Goal: Task Accomplishment & Management: Complete application form

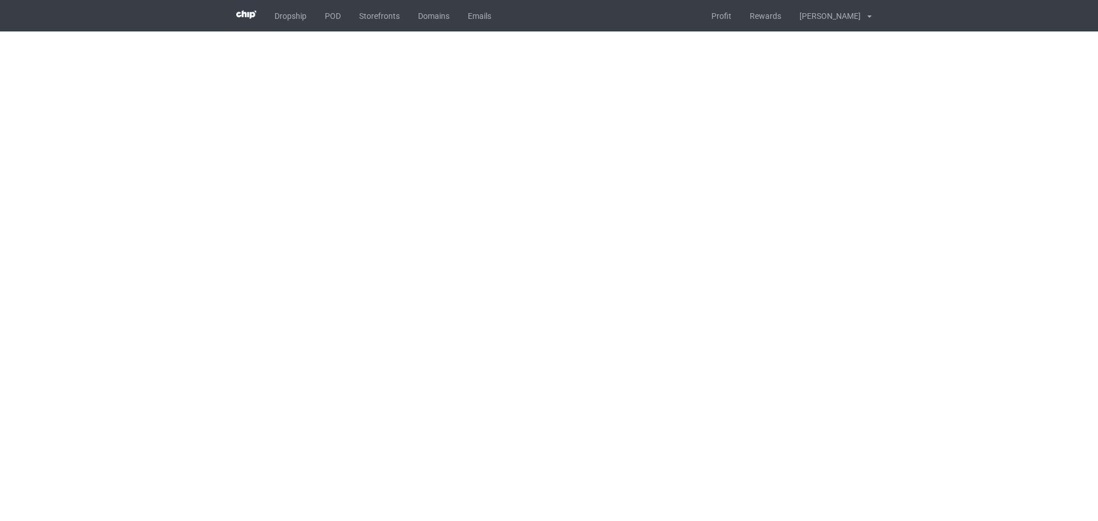
click at [985, 121] on body "Dropship POD Storefronts Domains Emails Profit Rewards [PERSON_NAME] Settings L…" at bounding box center [549, 260] width 1098 height 521
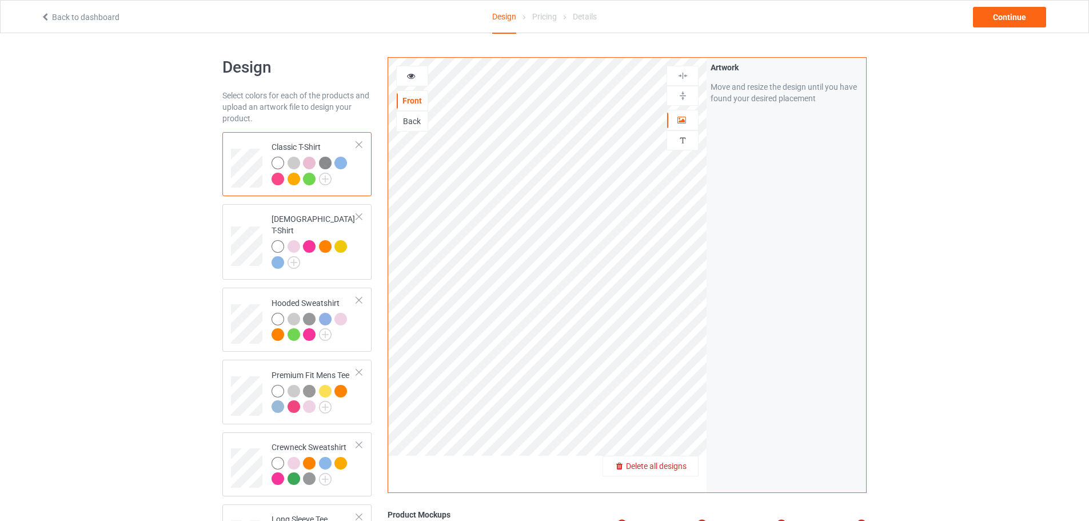
click at [677, 468] on span "Delete all designs" at bounding box center [656, 466] width 61 height 9
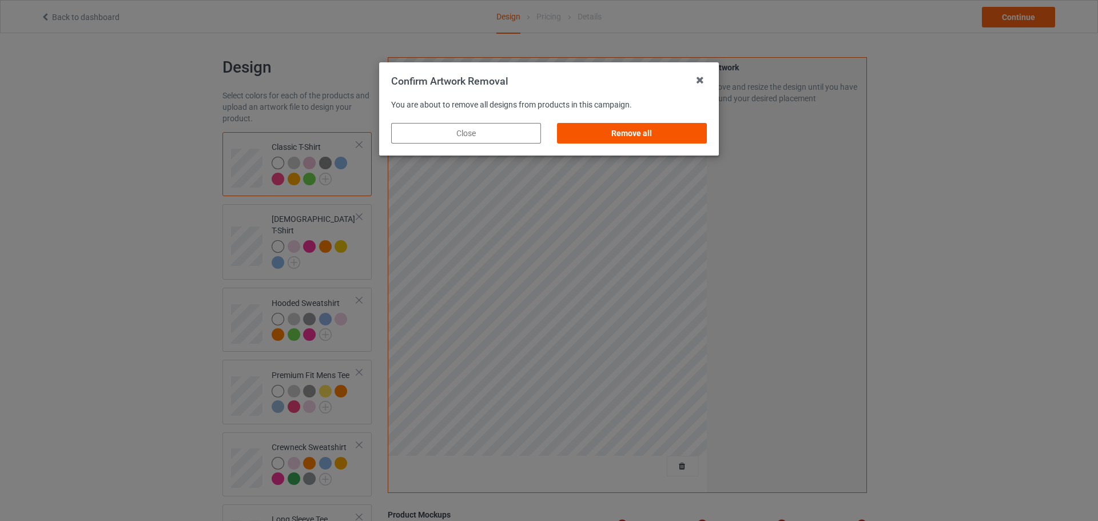
click at [662, 136] on div "Remove all" at bounding box center [632, 133] width 150 height 21
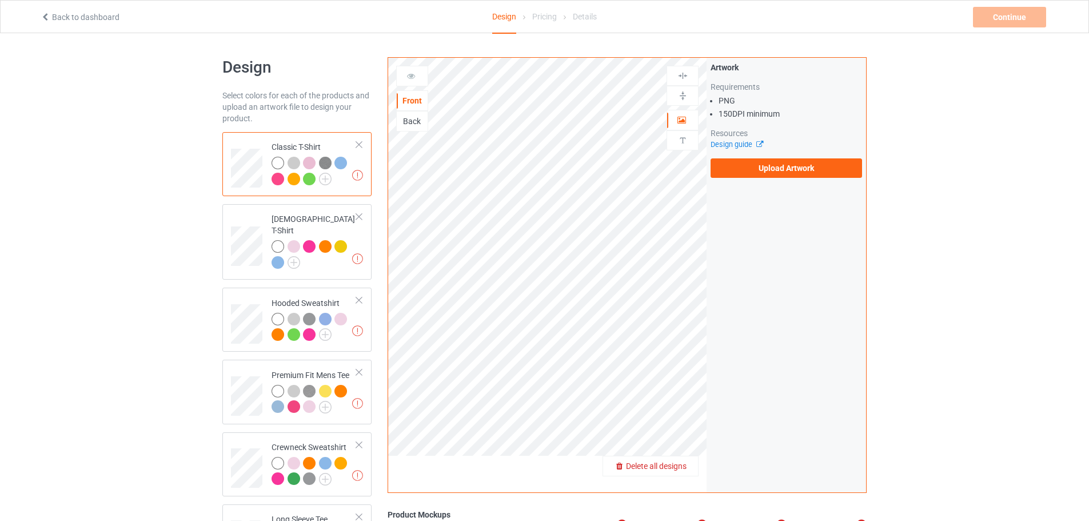
click at [686, 469] on span "Delete all designs" at bounding box center [656, 466] width 61 height 9
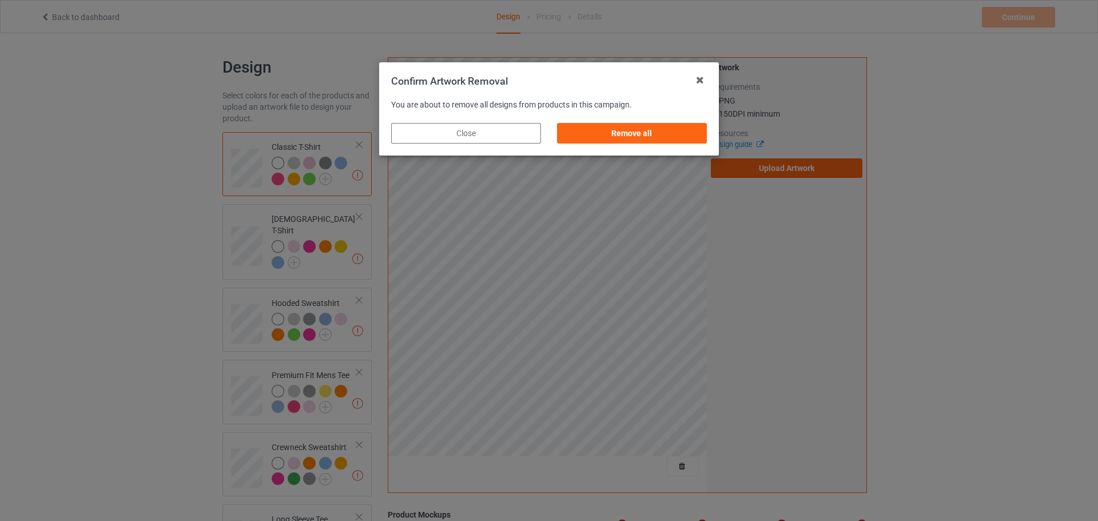
click at [671, 133] on div "Remove all" at bounding box center [632, 133] width 150 height 21
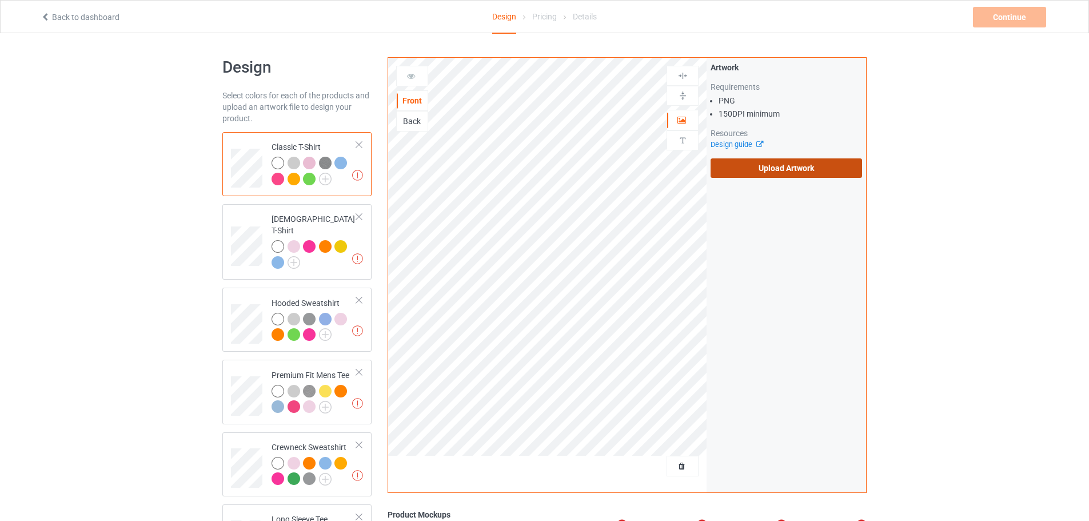
click at [812, 169] on label "Upload Artwork" at bounding box center [787, 167] width 152 height 19
click at [0, 0] on input "Upload Artwork" at bounding box center [0, 0] width 0 height 0
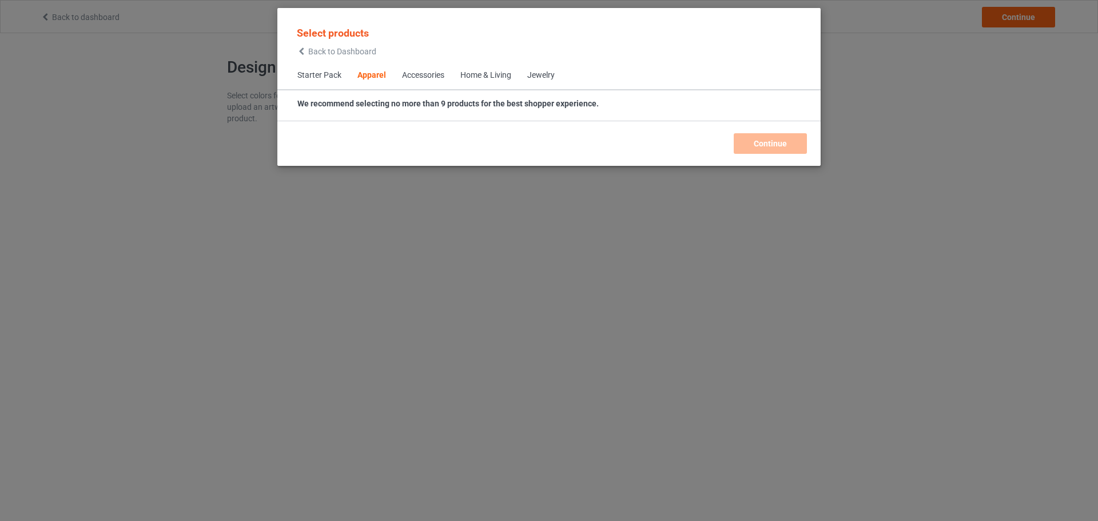
scroll to position [426, 0]
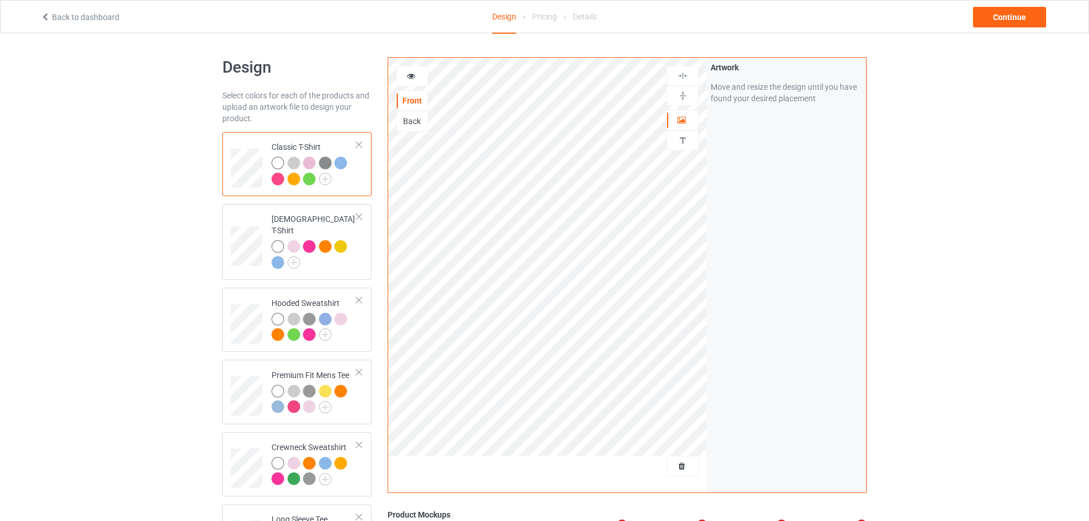
click at [968, 225] on div "Design Select colors for each of the products and upload an artwork file to des…" at bounding box center [544, 411] width 1089 height 757
click at [675, 463] on span "Delete all designs" at bounding box center [656, 466] width 61 height 9
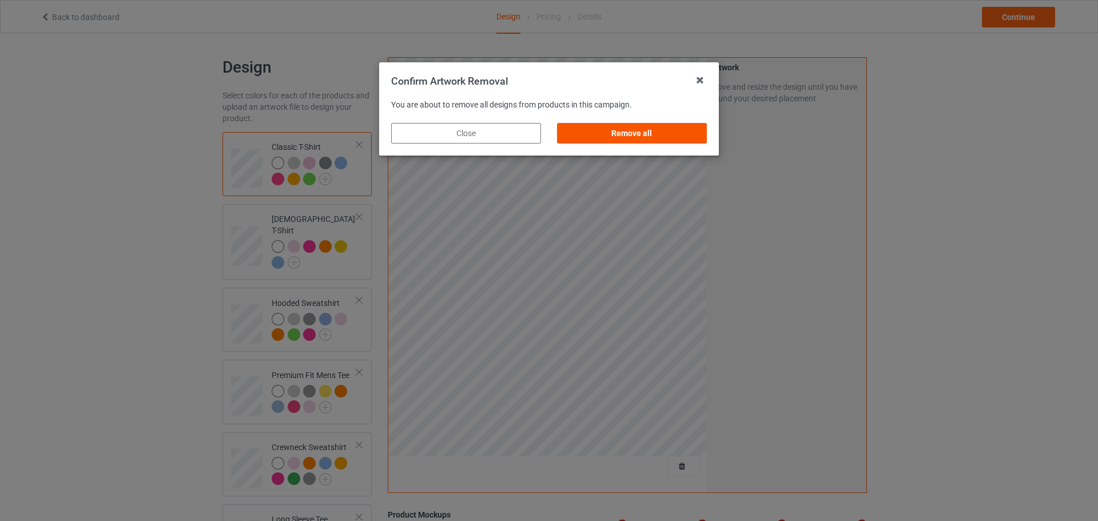
click at [657, 141] on div "Remove all" at bounding box center [632, 133] width 150 height 21
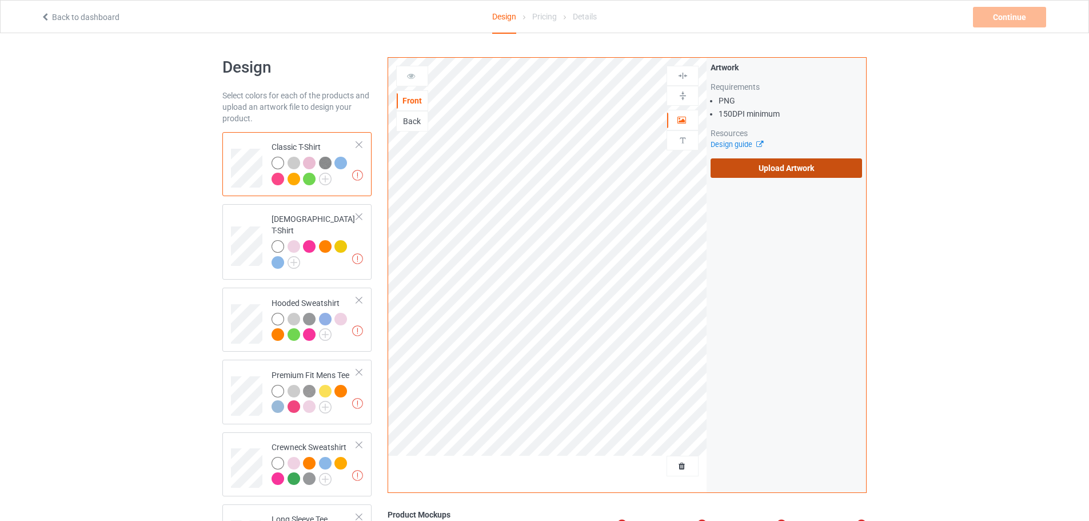
click at [791, 161] on label "Upload Artwork" at bounding box center [787, 167] width 152 height 19
click at [0, 0] on input "Upload Artwork" at bounding box center [0, 0] width 0 height 0
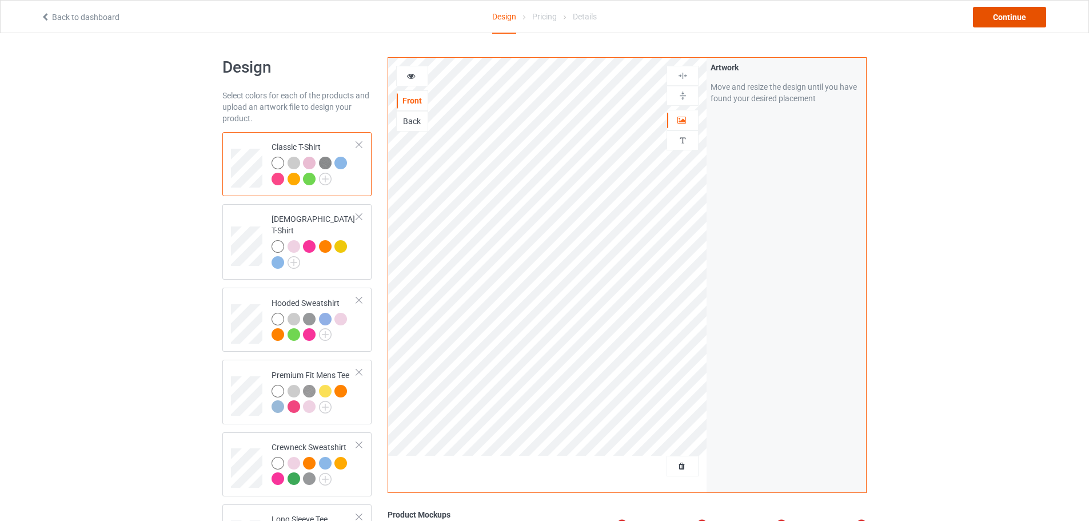
click at [1017, 16] on div "Continue" at bounding box center [1009, 17] width 73 height 21
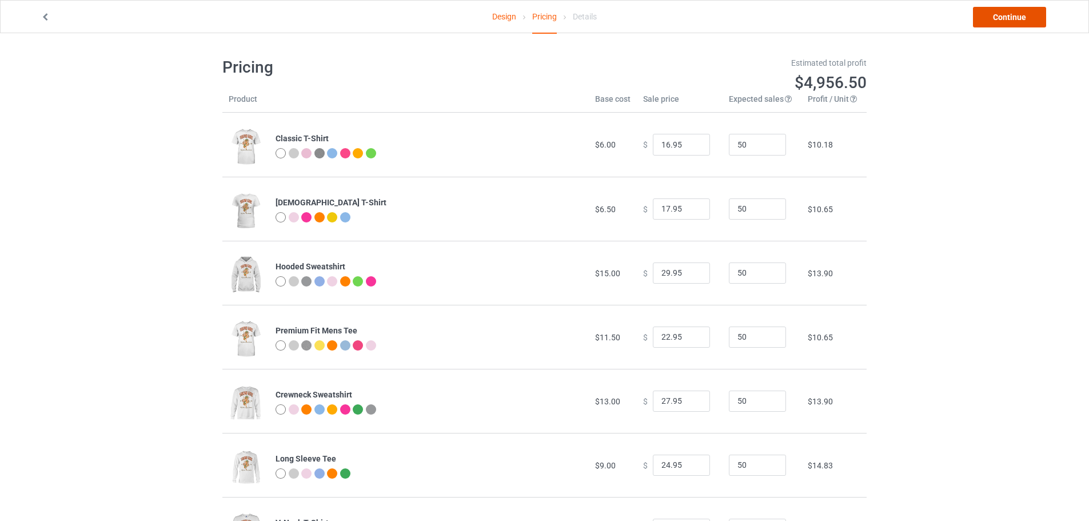
click at [1010, 23] on link "Continue" at bounding box center [1009, 17] width 73 height 21
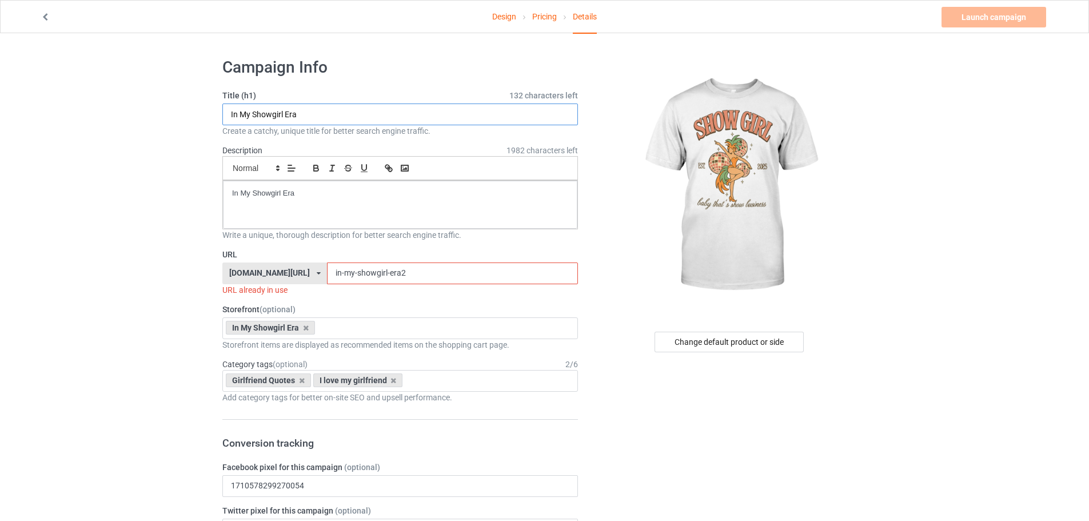
drag, startPoint x: 253, startPoint y: 112, endPoint x: 205, endPoint y: 112, distance: 47.5
drag, startPoint x: 323, startPoint y: 114, endPoint x: 266, endPoint y: 112, distance: 56.7
click at [266, 112] on input "Showgirl Era" at bounding box center [400, 115] width 356 height 22
click at [425, 110] on input "Showgirl Est 2025" at bounding box center [400, 115] width 356 height 22
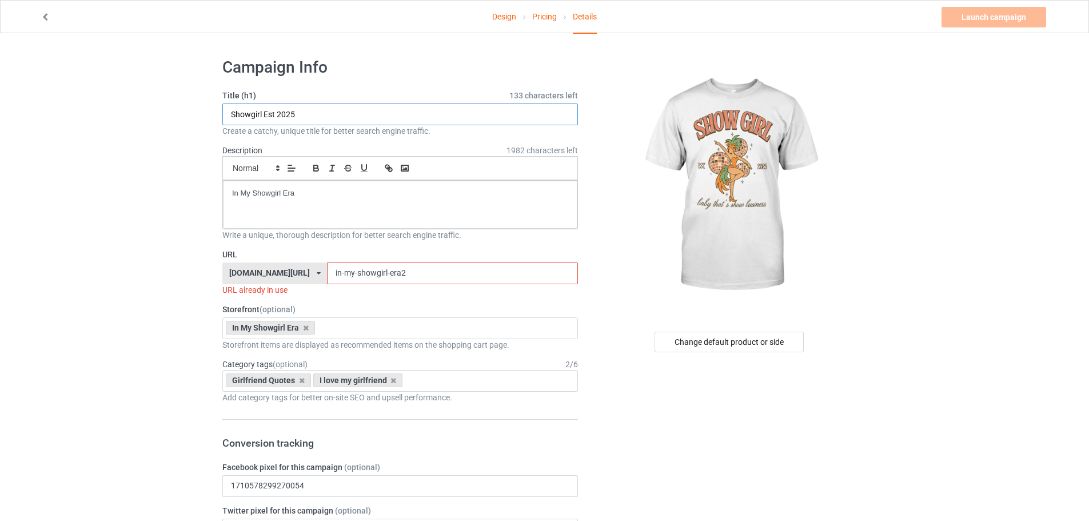
click at [425, 110] on input "Showgirl Est 2025" at bounding box center [400, 115] width 356 height 22
type input "Showgirl Est 2025"
click at [346, 272] on input "in-my-showgirl-era2" at bounding box center [452, 274] width 250 height 22
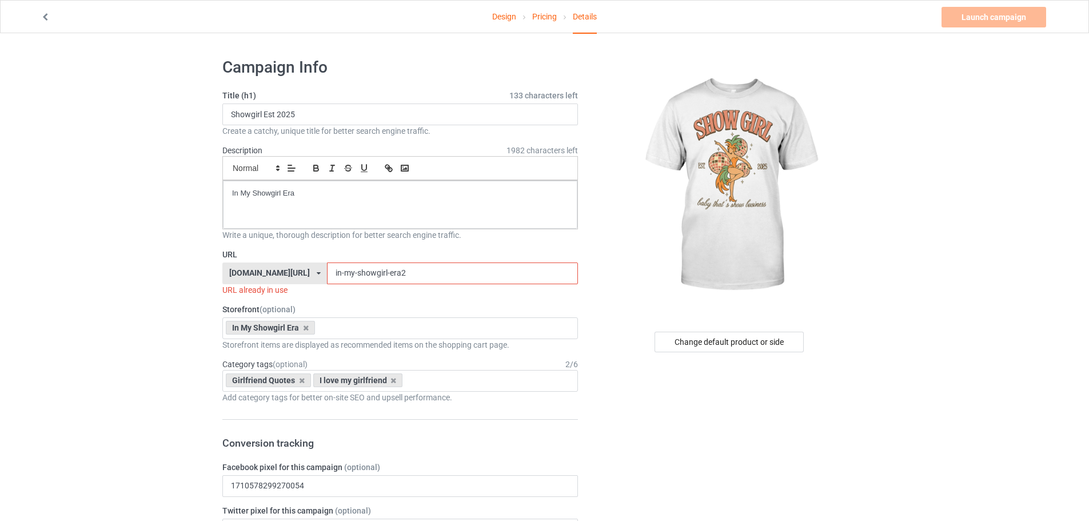
click at [346, 272] on input "in-my-showgirl-era2" at bounding box center [452, 274] width 250 height 22
paste input "Showgirl Est 2025"
click at [337, 273] on input "Showgirl Est 2025" at bounding box center [452, 274] width 250 height 22
click at [351, 271] on input "Showgirl-Est 2025" at bounding box center [452, 274] width 250 height 22
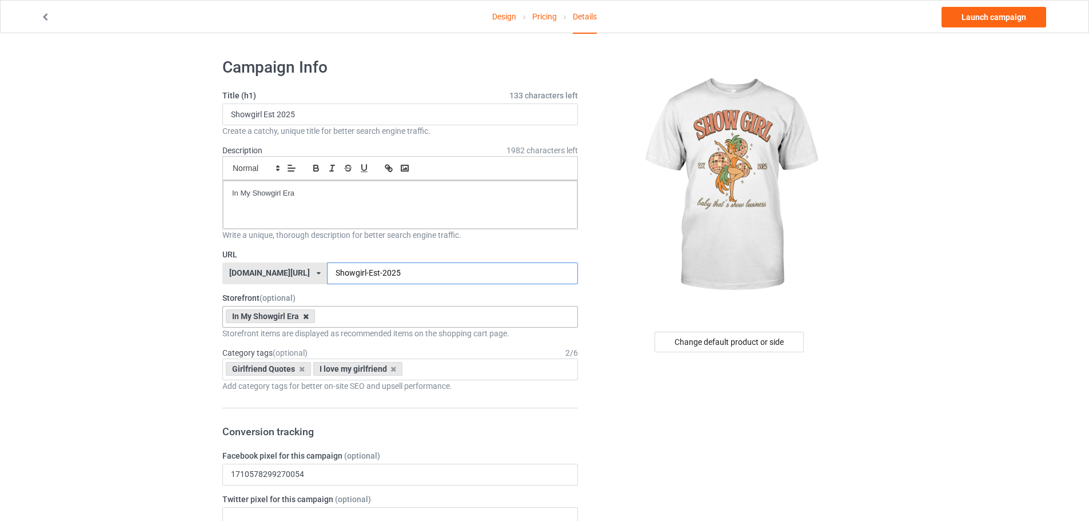
type input "Showgirl-Est-2025"
click at [307, 317] on icon at bounding box center [306, 316] width 6 height 7
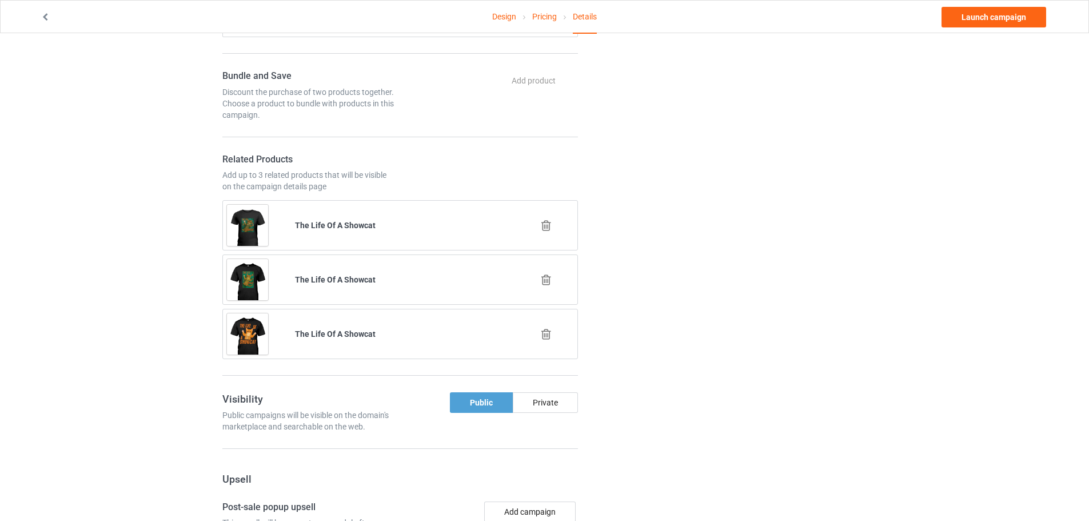
scroll to position [629, 0]
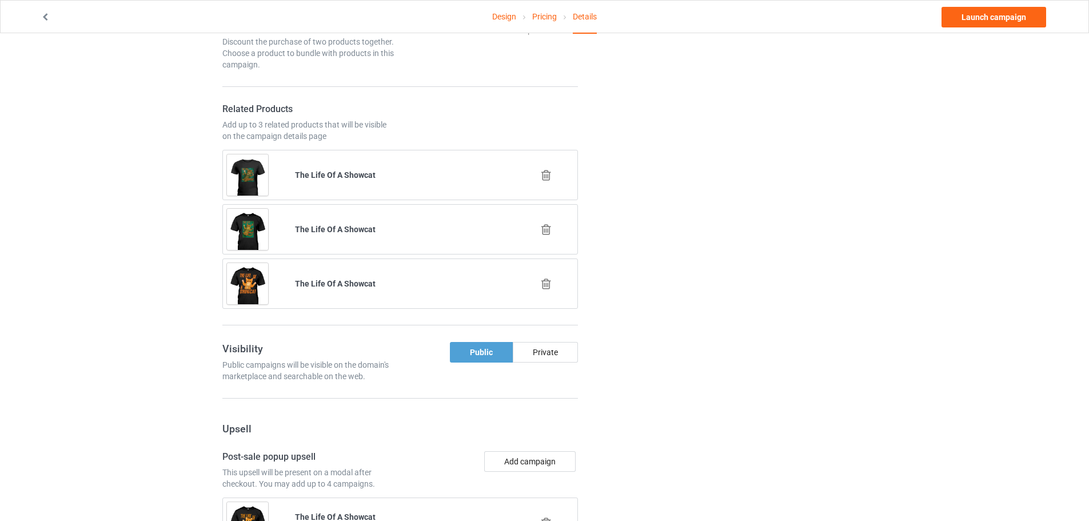
click at [547, 174] on icon at bounding box center [546, 175] width 14 height 12
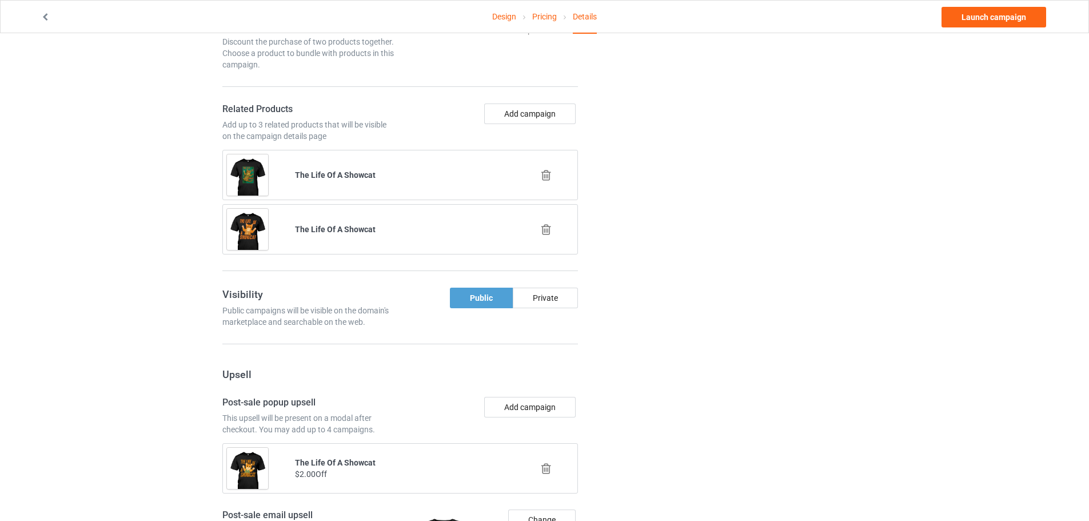
drag, startPoint x: 551, startPoint y: 237, endPoint x: 547, endPoint y: 233, distance: 6.5
click at [551, 237] on div at bounding box center [548, 229] width 68 height 29
click at [546, 232] on icon at bounding box center [546, 230] width 14 height 12
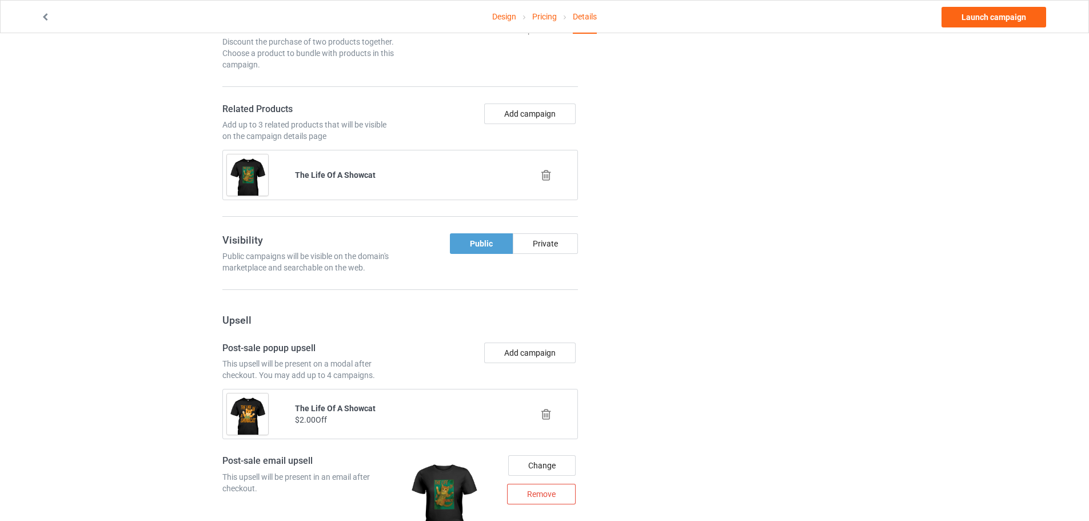
click at [549, 177] on icon at bounding box center [546, 175] width 14 height 12
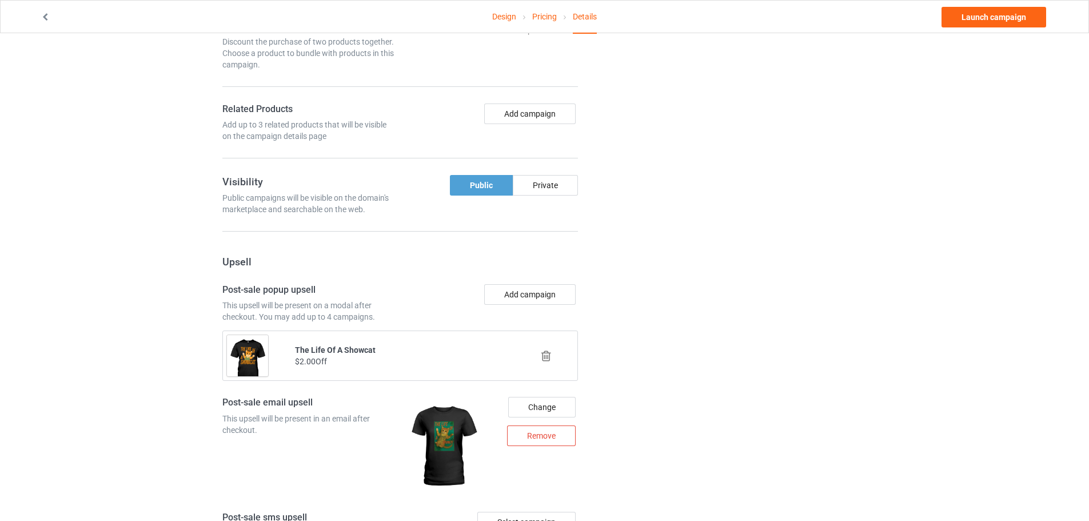
click at [543, 355] on icon at bounding box center [546, 356] width 14 height 12
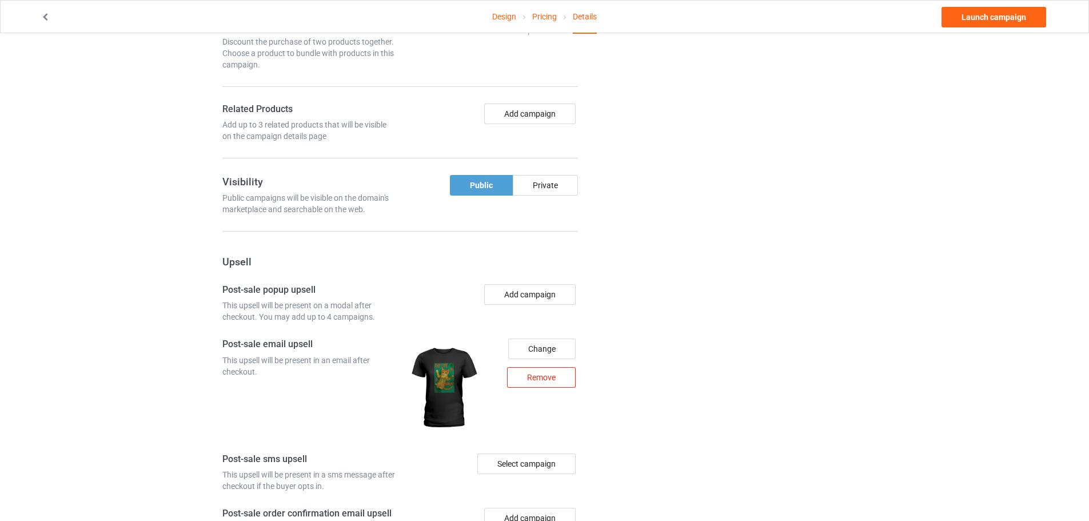
click at [558, 377] on div "Remove" at bounding box center [541, 377] width 69 height 21
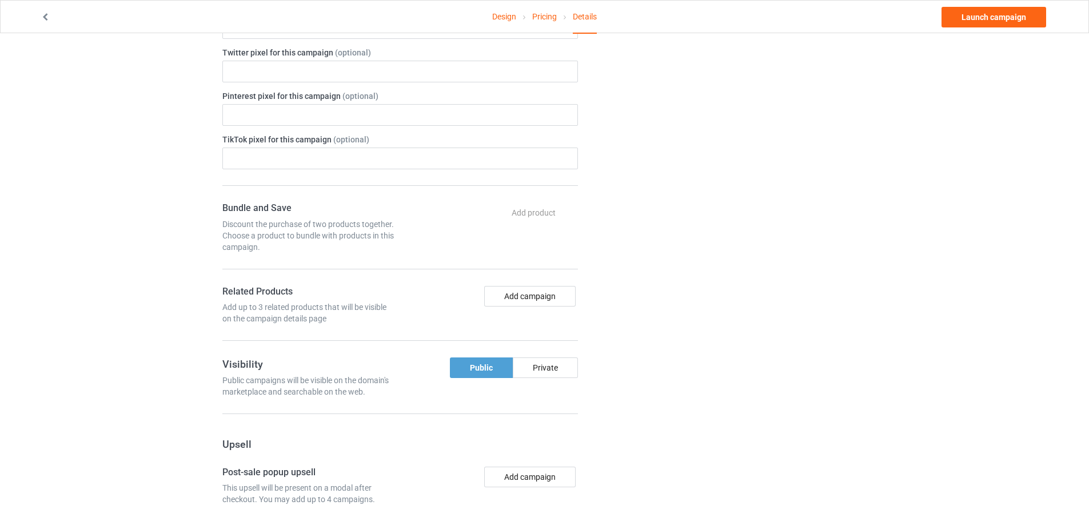
scroll to position [412, 0]
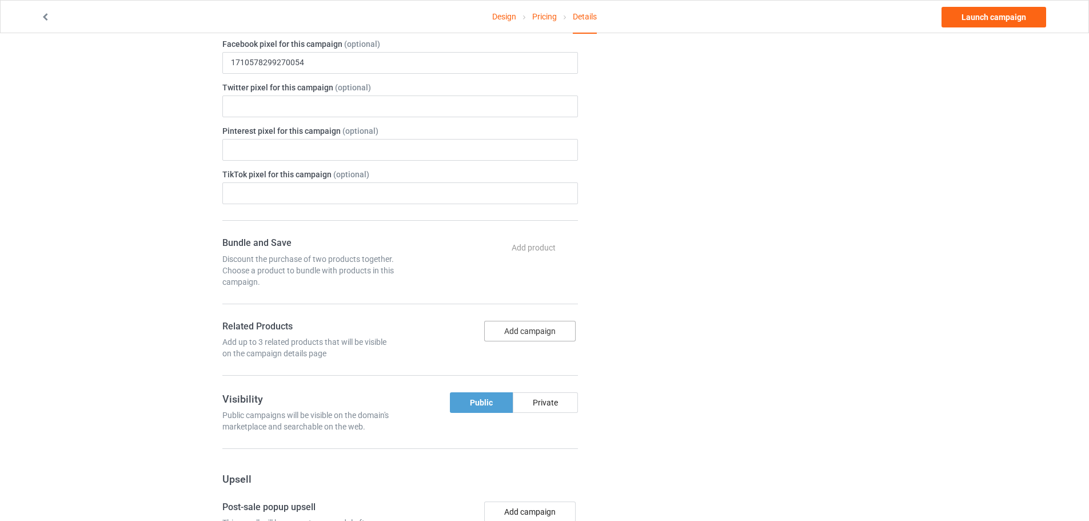
click at [520, 329] on button "Add campaign" at bounding box center [530, 331] width 92 height 21
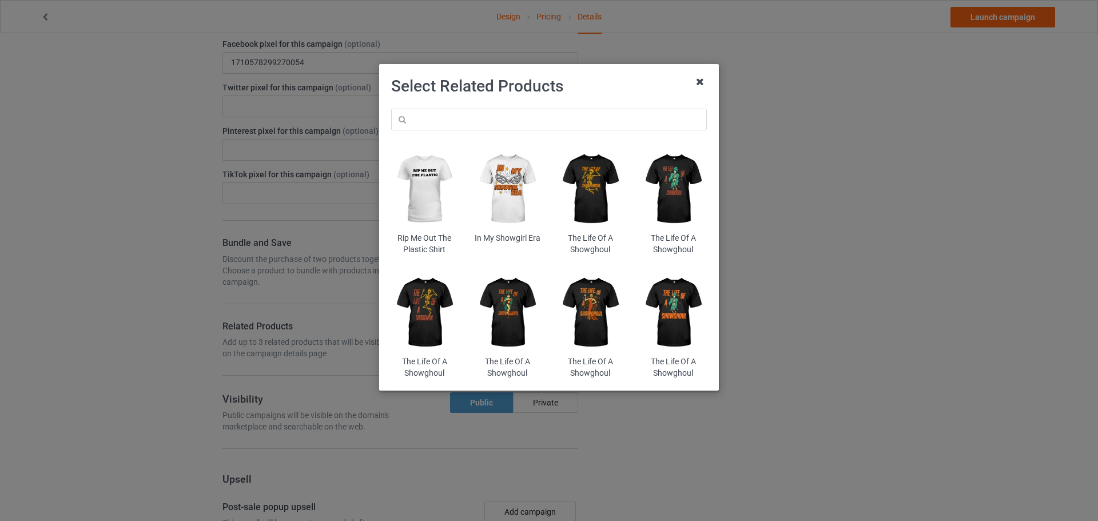
click at [705, 76] on icon at bounding box center [700, 82] width 18 height 18
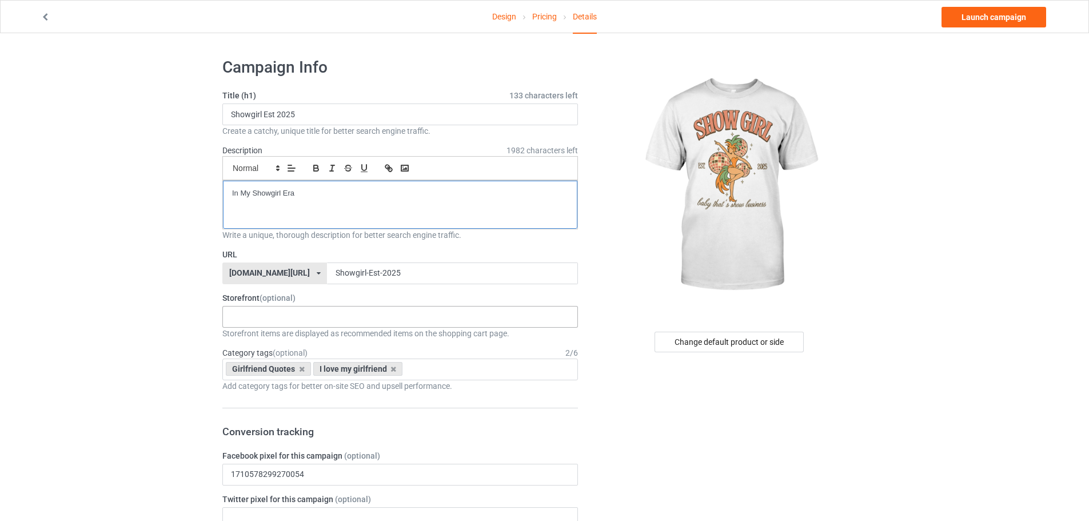
click at [258, 194] on p "In My Showgirl Era" at bounding box center [400, 193] width 336 height 11
click at [981, 14] on link "Launch campaign" at bounding box center [994, 17] width 105 height 21
